Goal: Task Accomplishment & Management: Complete application form

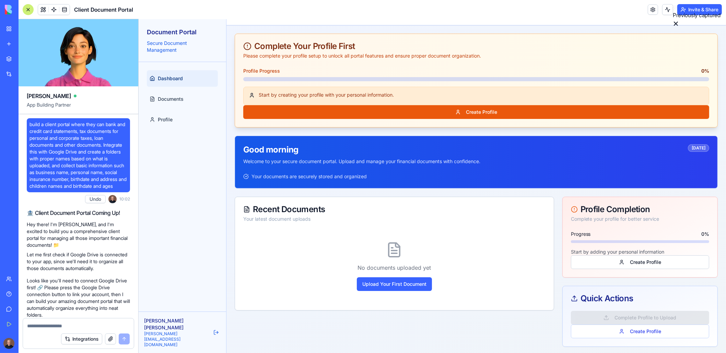
scroll to position [1765, 0]
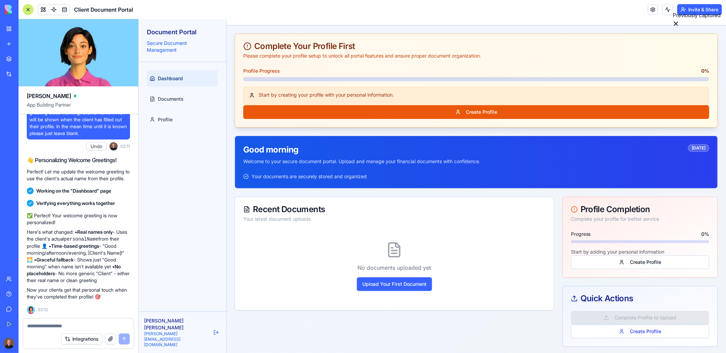
click at [180, 225] on div "Dashboard Documents Profile" at bounding box center [181, 187] width 87 height 250
drag, startPoint x: 594, startPoint y: 299, endPoint x: 568, endPoint y: 303, distance: 26.3
click at [594, 299] on div "Quick Actions" at bounding box center [639, 299] width 138 height 8
click at [571, 298] on icon at bounding box center [573, 298] width 7 height 7
click at [45, 320] on div at bounding box center [78, 324] width 111 height 11
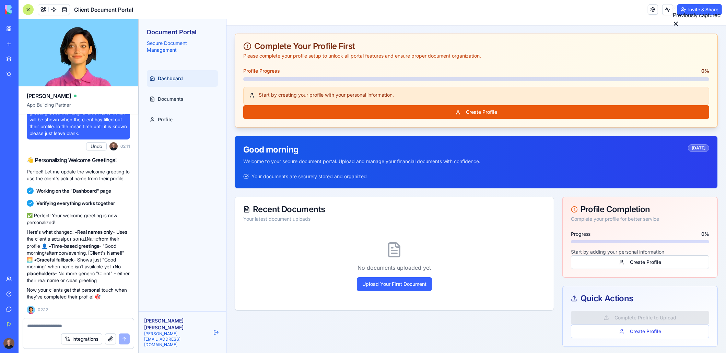
click at [61, 327] on textarea at bounding box center [78, 326] width 103 height 7
type textarea "**********"
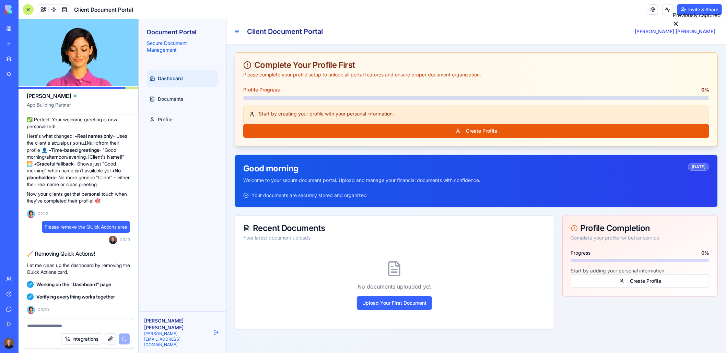
scroll to position [1961, 0]
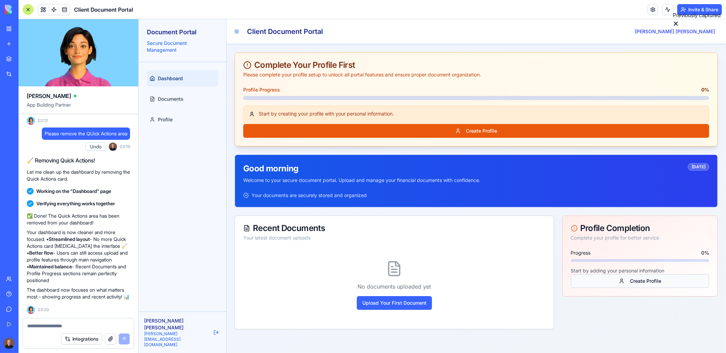
click at [630, 283] on button "Create Profile" at bounding box center [639, 281] width 138 height 14
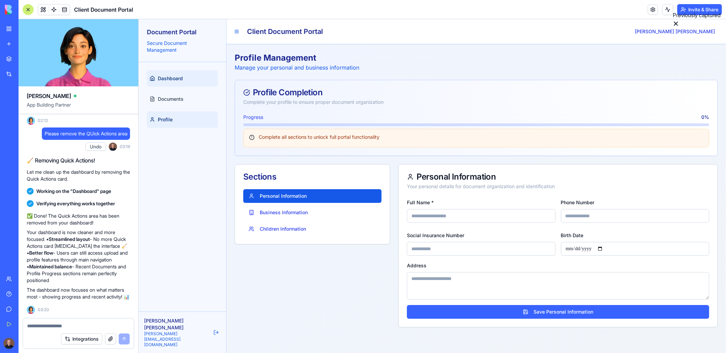
click at [162, 78] on span "Dashboard" at bounding box center [169, 78] width 25 height 7
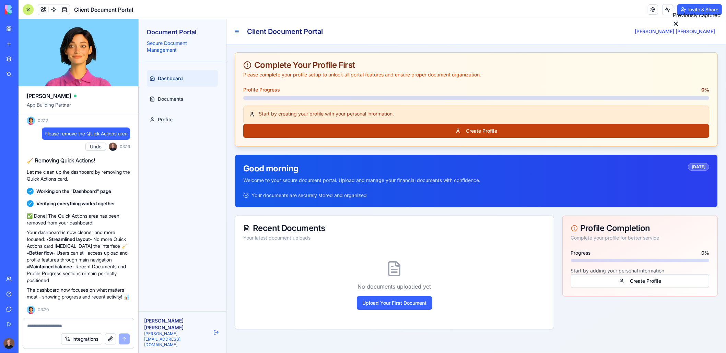
click at [486, 129] on button "Create Profile" at bounding box center [476, 131] width 466 height 14
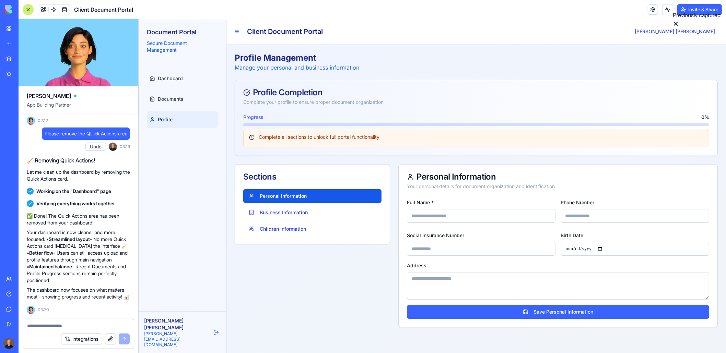
click at [200, 166] on div "Dashboard Documents Profile" at bounding box center [181, 187] width 87 height 250
click at [279, 271] on div "Sections Personal Information Business Information Children Information" at bounding box center [311, 245] width 155 height 163
click at [168, 76] on span "Dashboard" at bounding box center [169, 78] width 25 height 7
